Goal: Navigation & Orientation: Find specific page/section

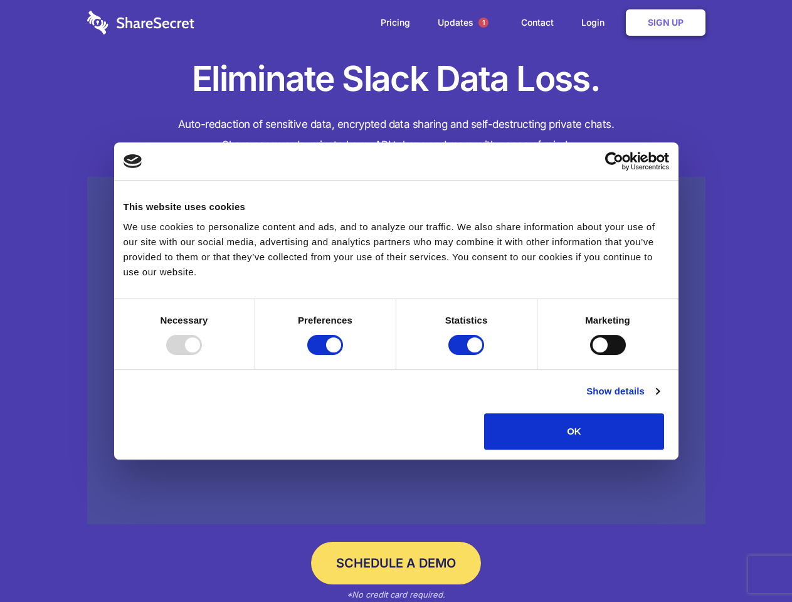
click at [202, 355] on div at bounding box center [184, 345] width 36 height 20
click at [343, 355] on input "Preferences" at bounding box center [325, 345] width 36 height 20
checkbox input "false"
click at [468, 355] on input "Statistics" at bounding box center [467, 345] width 36 height 20
checkbox input "false"
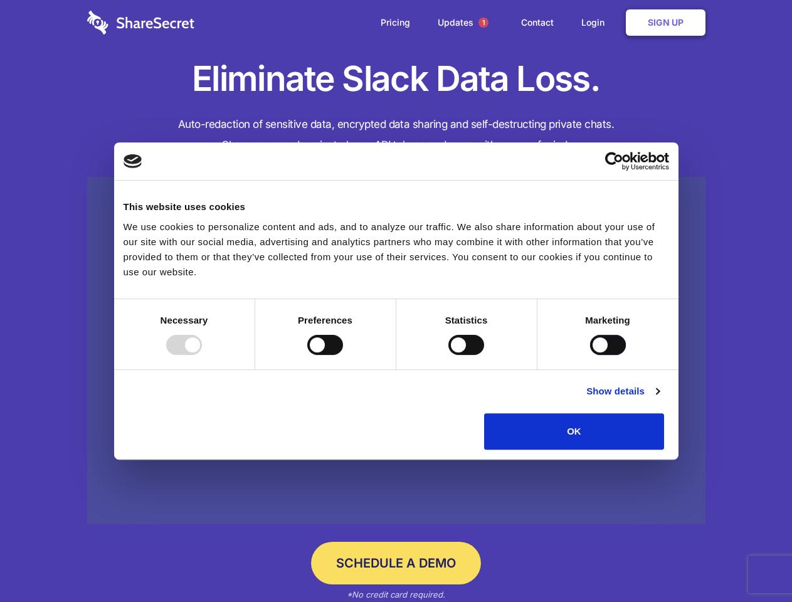
click at [590, 355] on input "Marketing" at bounding box center [608, 345] width 36 height 20
checkbox input "true"
click at [659, 399] on link "Show details" at bounding box center [623, 391] width 73 height 15
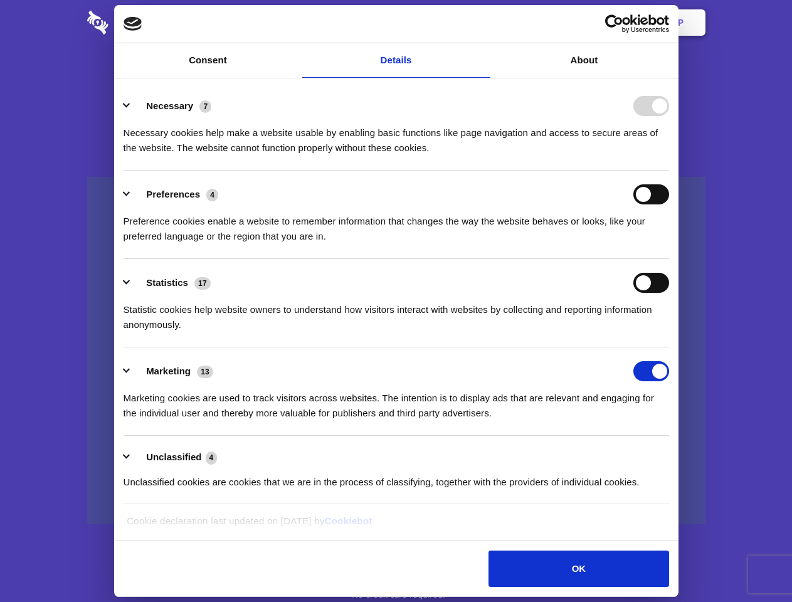
click at [669, 171] on li "Necessary 7 Necessary cookies help make a website usable by enabling basic func…" at bounding box center [397, 126] width 546 height 88
click at [483, 23] on span "1" at bounding box center [484, 23] width 10 height 10
